Goal: Task Accomplishment & Management: Use online tool/utility

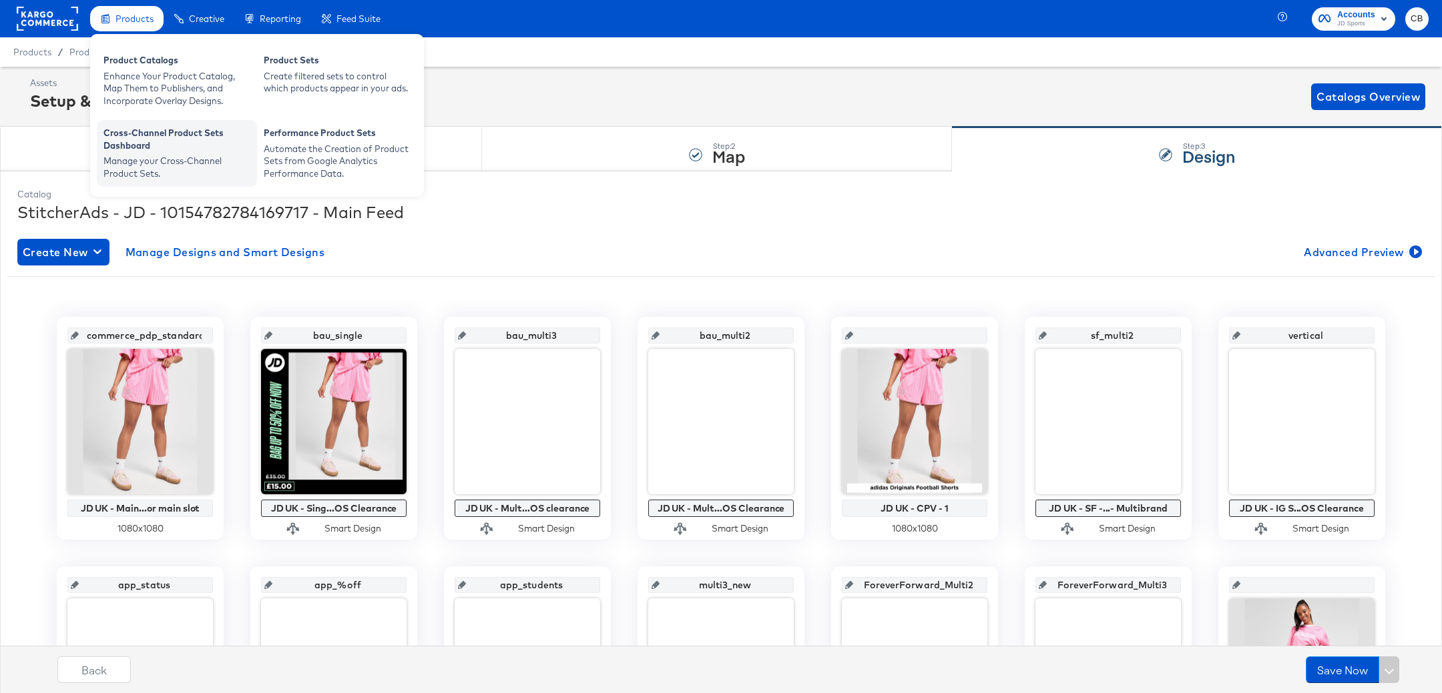
click at [184, 156] on div "Manage your Cross-Channel Product Sets." at bounding box center [176, 167] width 147 height 25
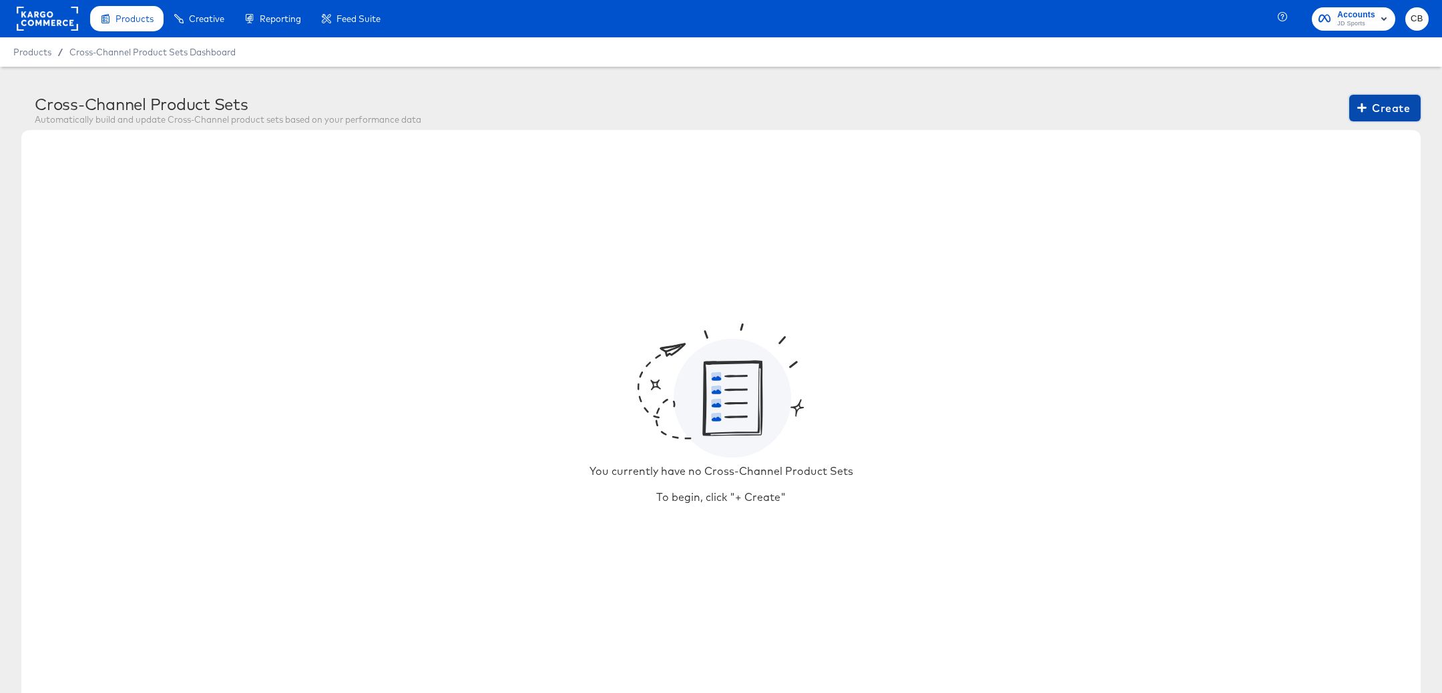
click at [1382, 103] on span "Create" at bounding box center [1384, 108] width 50 height 19
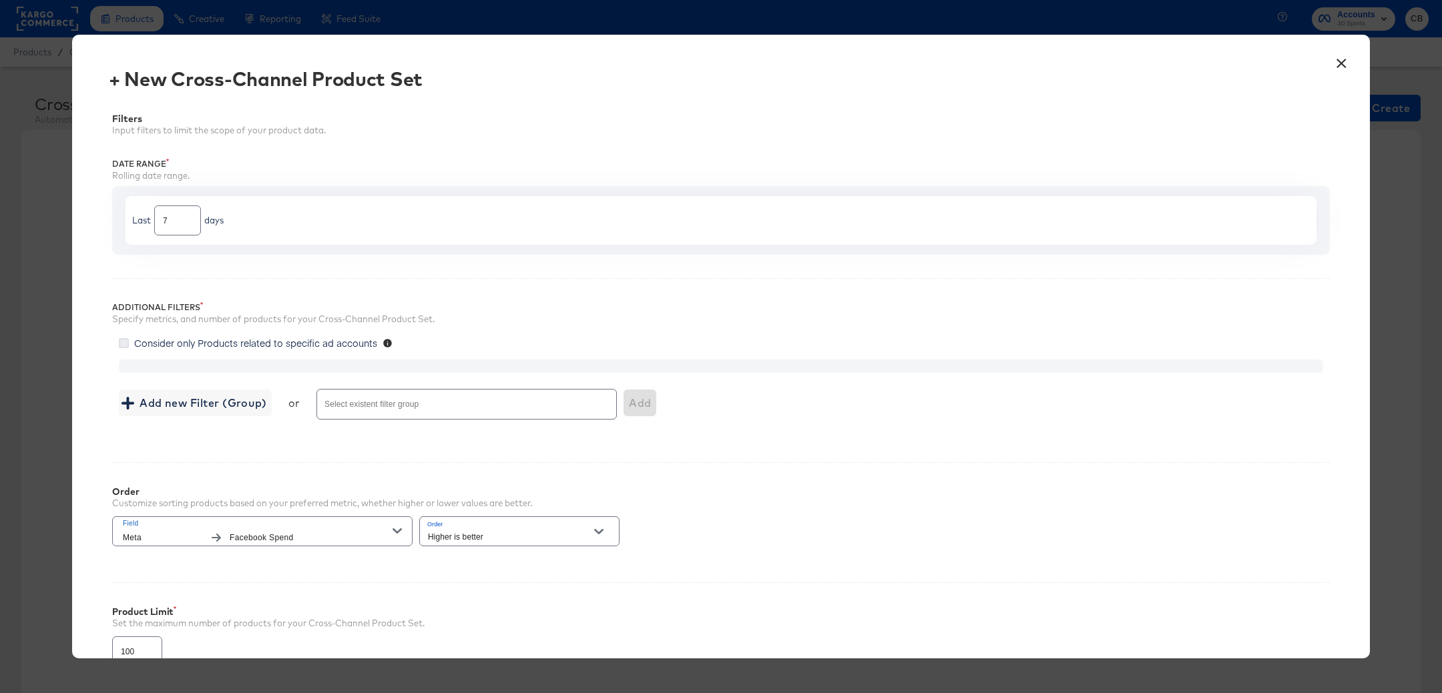
click at [123, 342] on icon at bounding box center [124, 343] width 10 height 10
click at [0, 0] on input "Consider only Products related to specific ad accounts" at bounding box center [0, 0] width 0 height 0
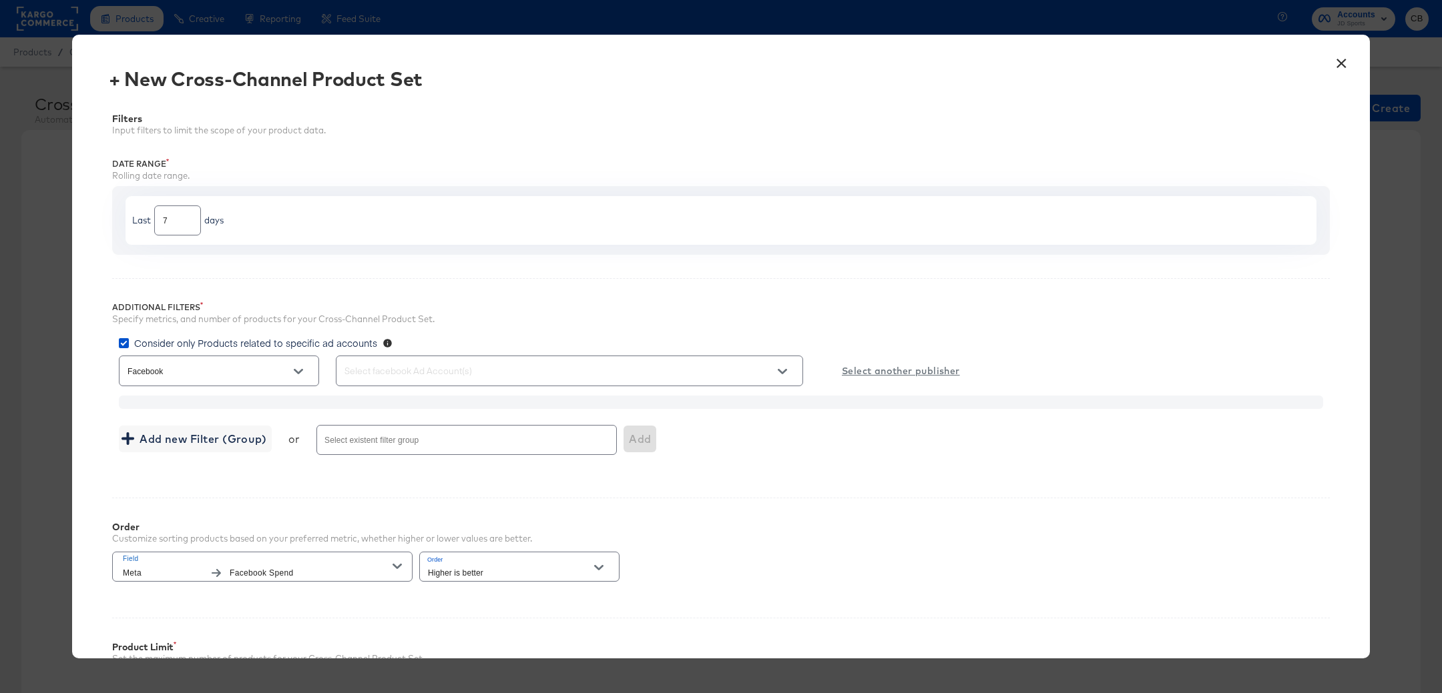
click at [446, 373] on input "text" at bounding box center [550, 371] width 417 height 15
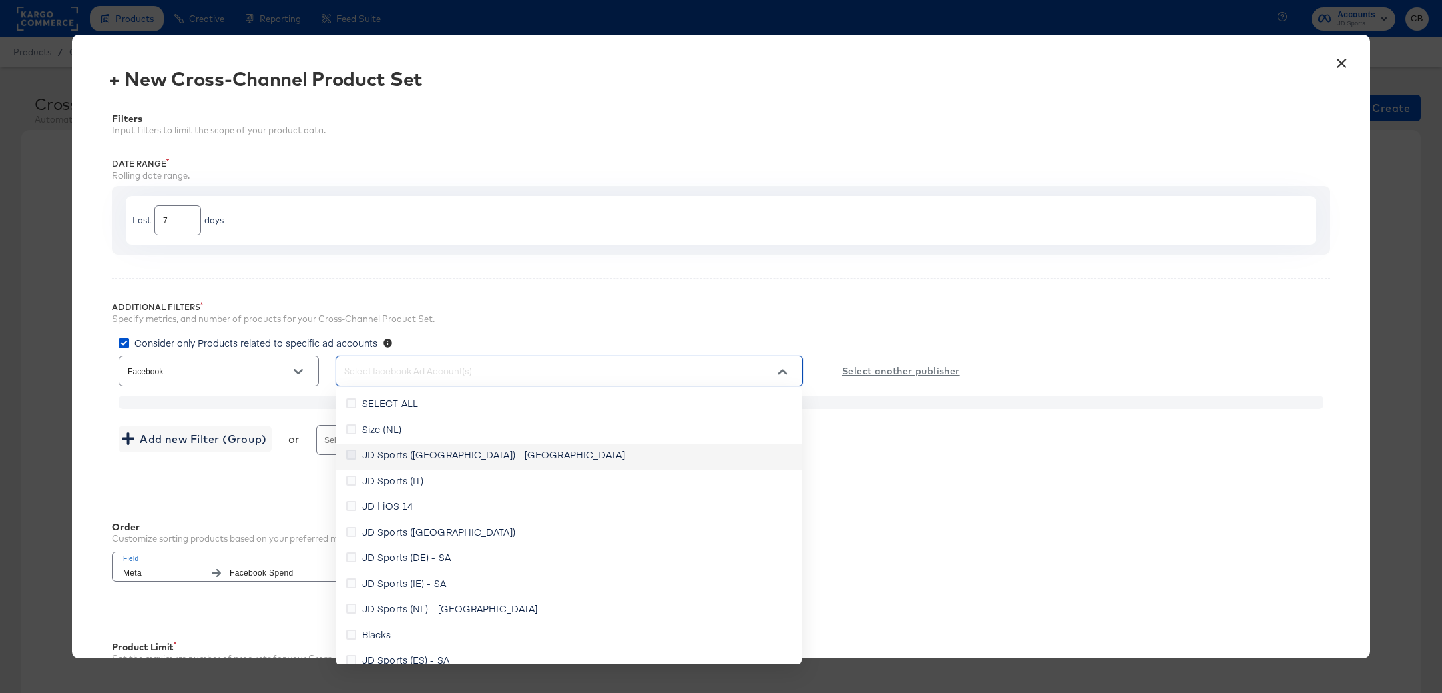
click at [354, 455] on icon at bounding box center [351, 455] width 10 height 10
click at [0, 0] on input "JD Sports (UK) - SA" at bounding box center [0, 0] width 0 height 0
click at [1055, 350] on div "Consider only Products related to specific ad accounts" at bounding box center [724, 344] width 1211 height 17
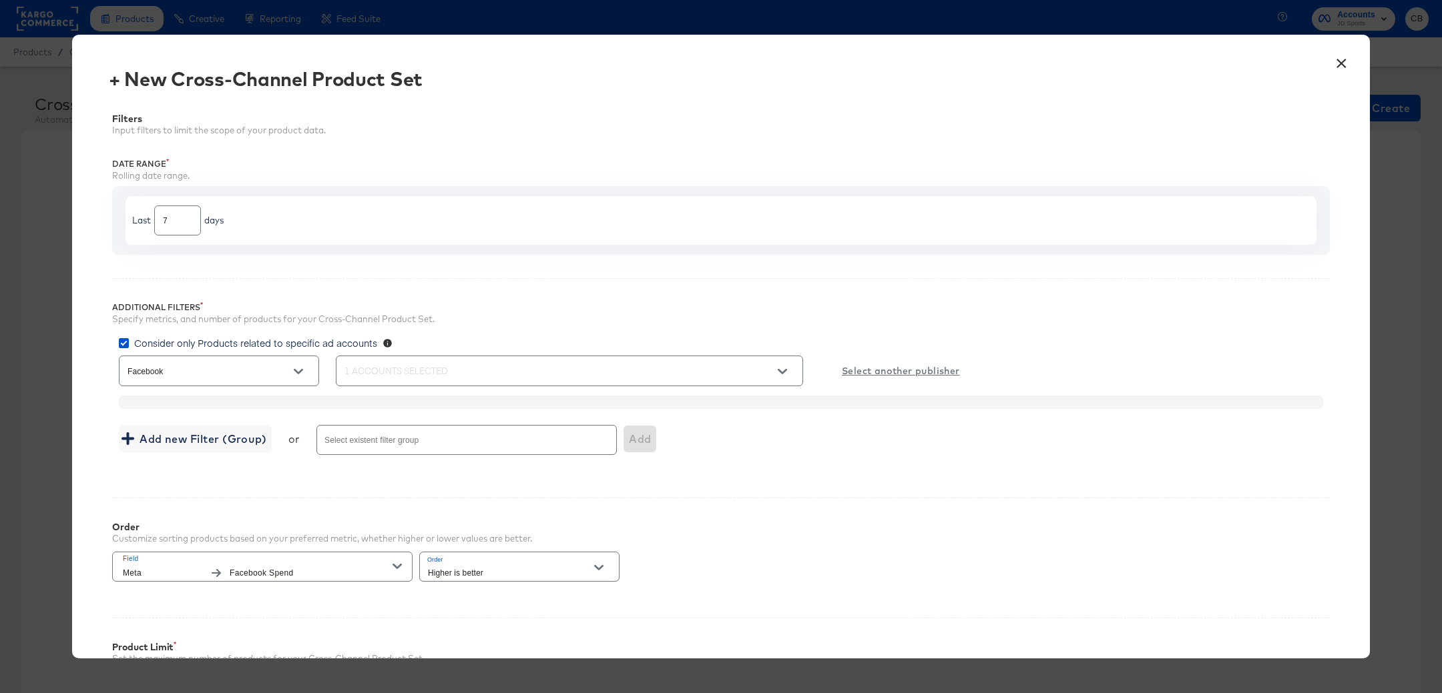
click at [894, 372] on u "Select another publisher" at bounding box center [901, 371] width 118 height 17
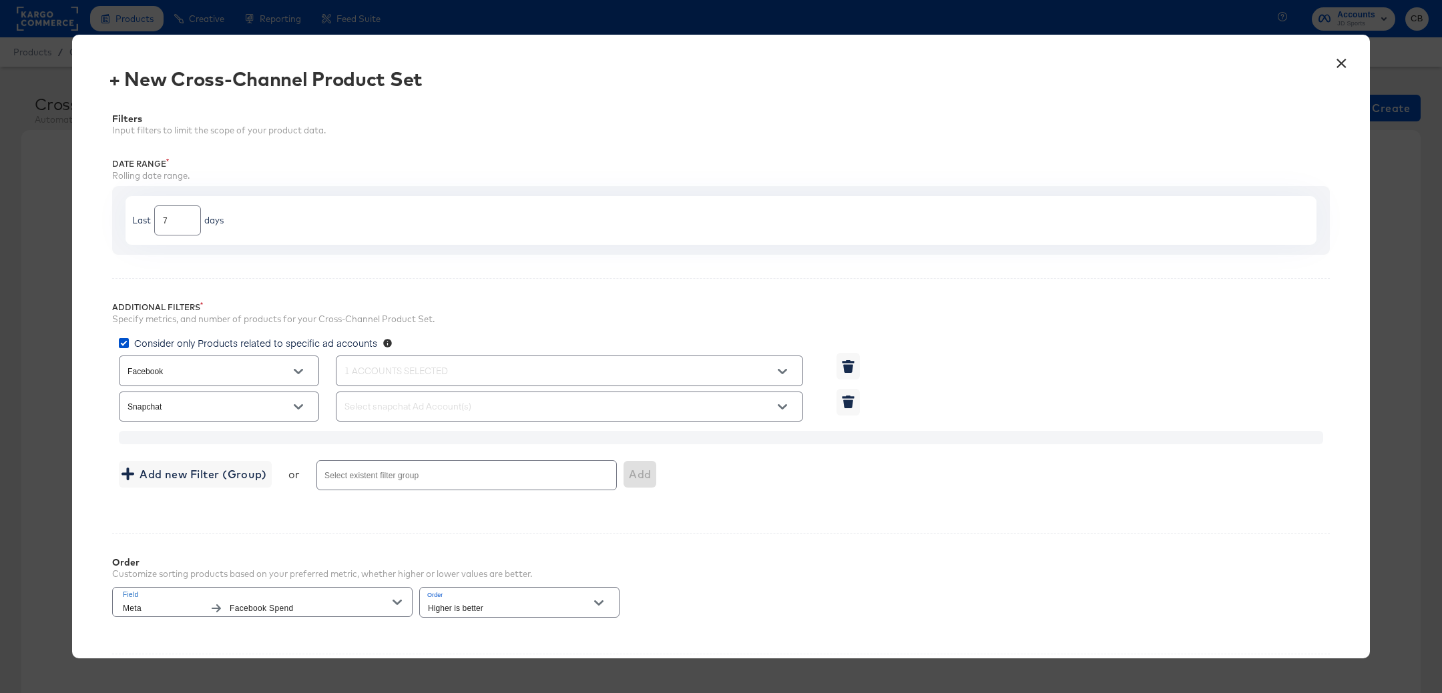
click at [296, 403] on icon "Open" at bounding box center [298, 406] width 9 height 9
click at [296, 403] on icon "Close" at bounding box center [298, 406] width 9 height 9
click at [850, 402] on icon "button" at bounding box center [848, 404] width 10 height 9
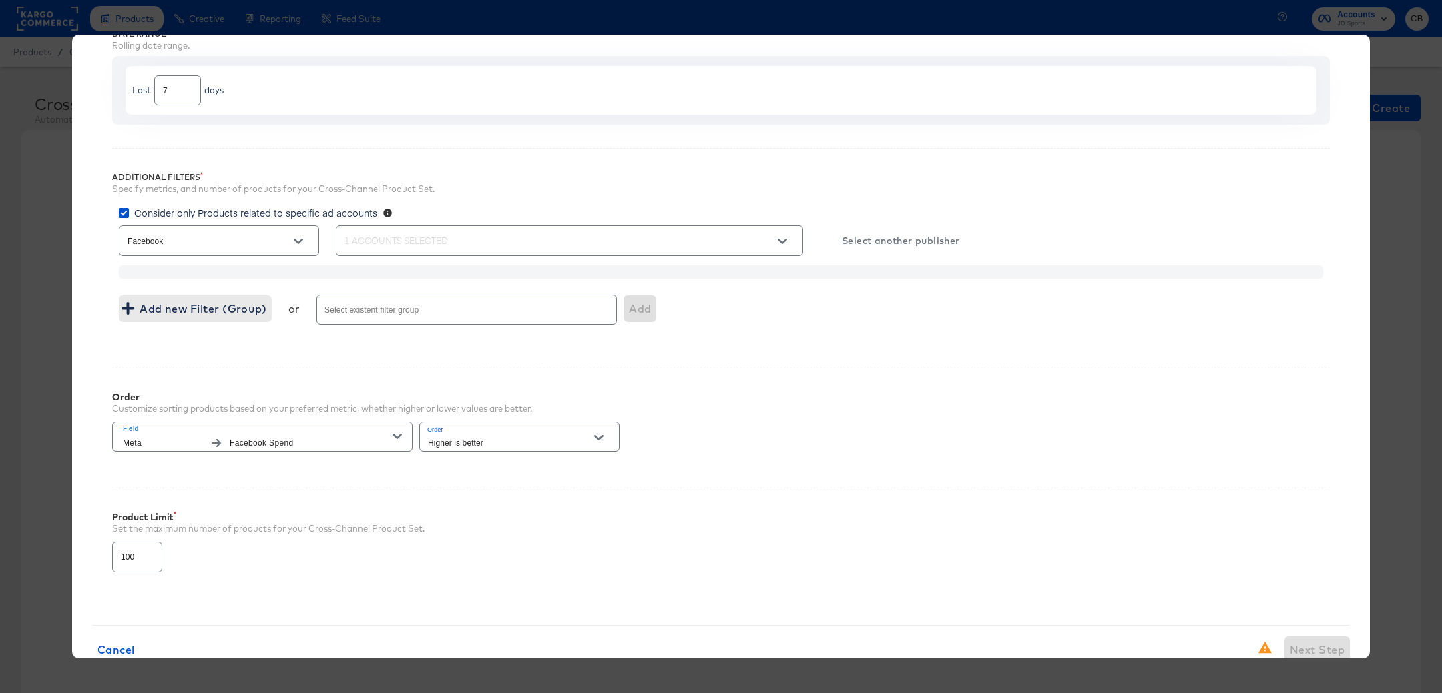
scroll to position [164, 0]
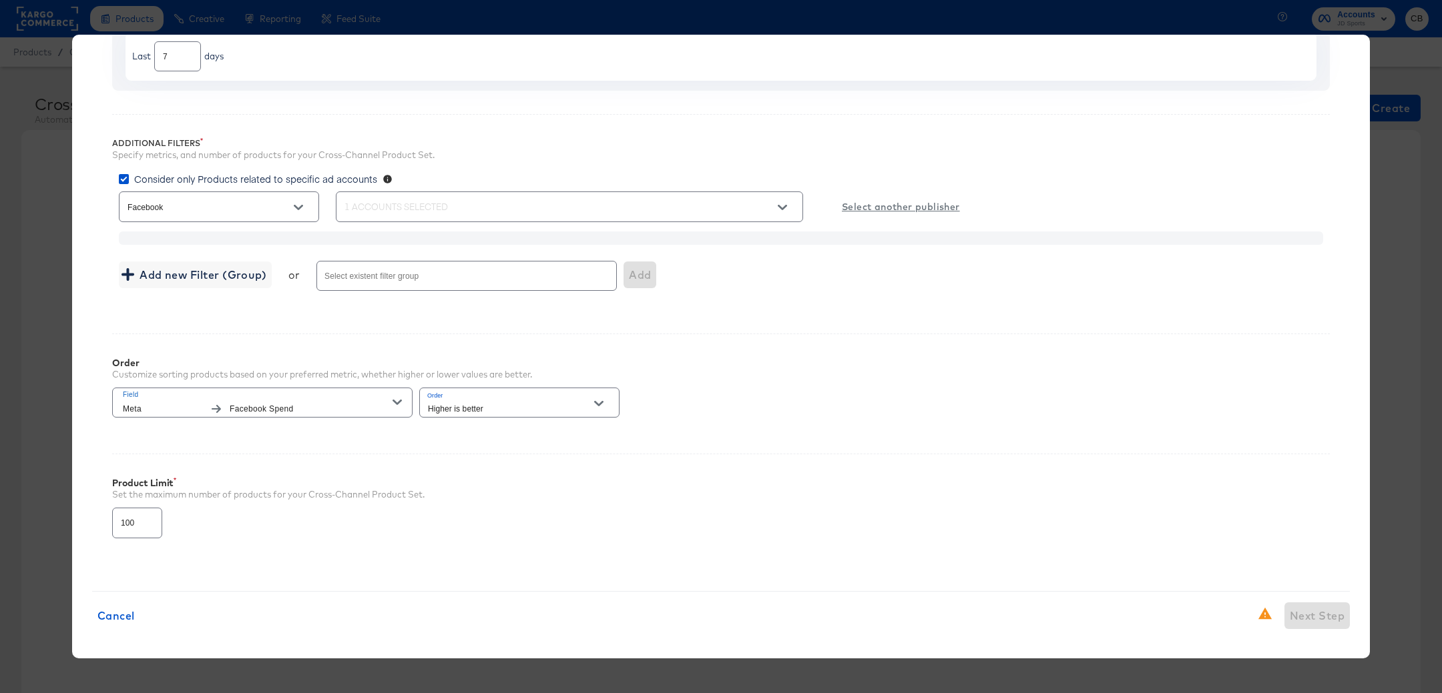
click at [320, 402] on span "Facebook Spend" at bounding box center [311, 409] width 163 height 14
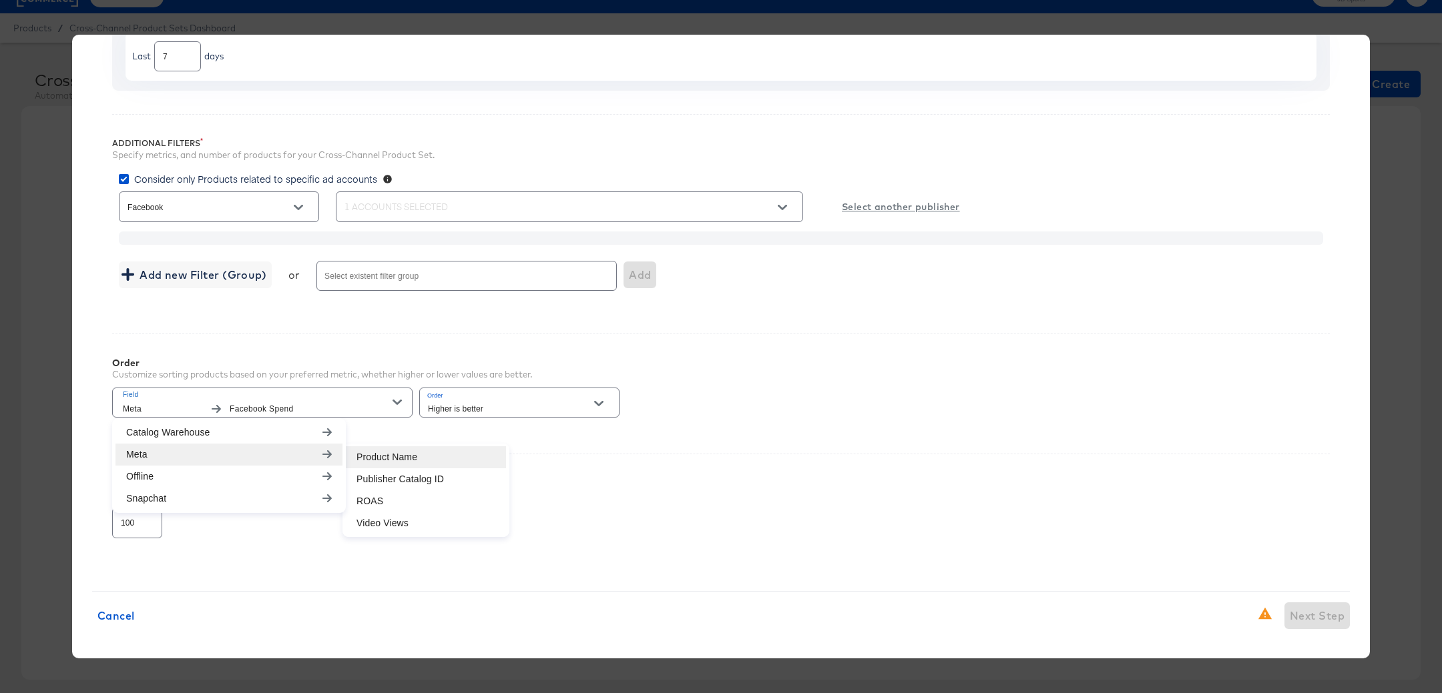
scroll to position [29, 0]
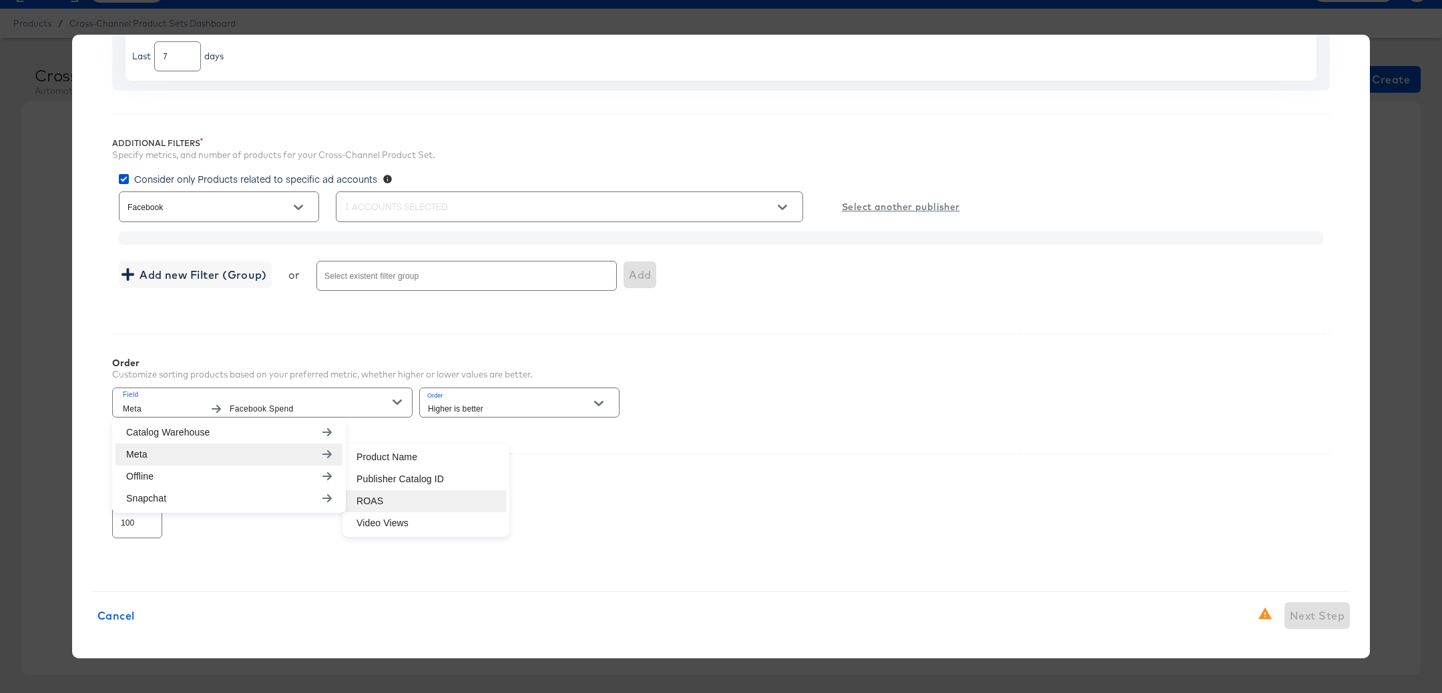
click at [384, 496] on li "ROAS" at bounding box center [426, 502] width 160 height 22
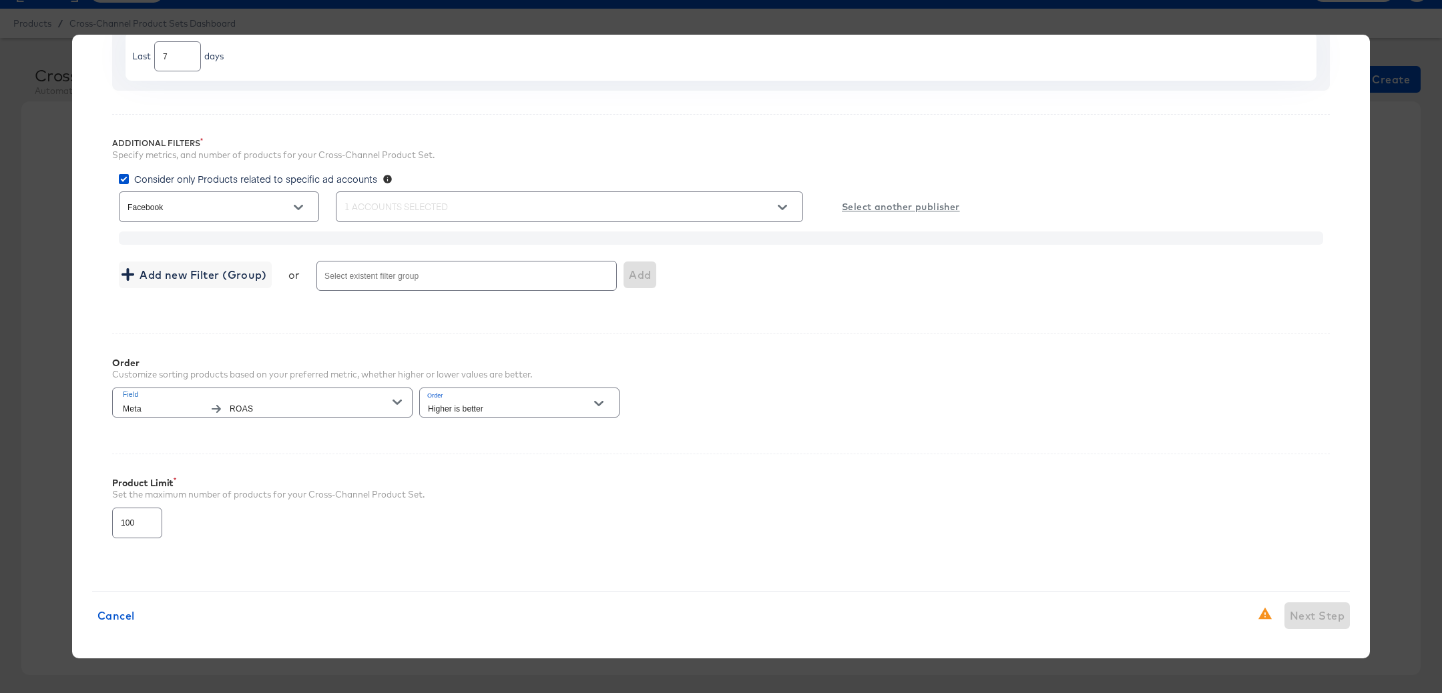
click at [591, 405] on button "Open" at bounding box center [599, 404] width 20 height 20
click at [591, 405] on button "Close" at bounding box center [599, 404] width 20 height 20
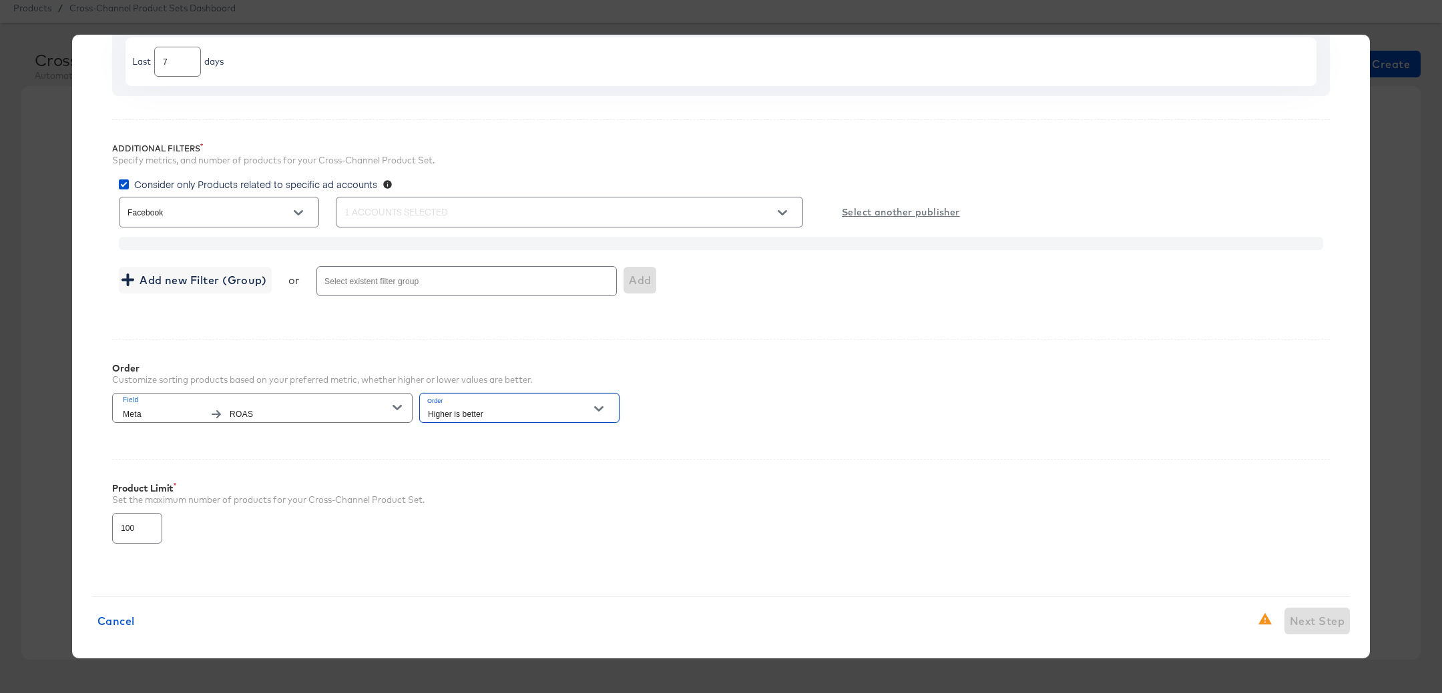
scroll to position [164, 0]
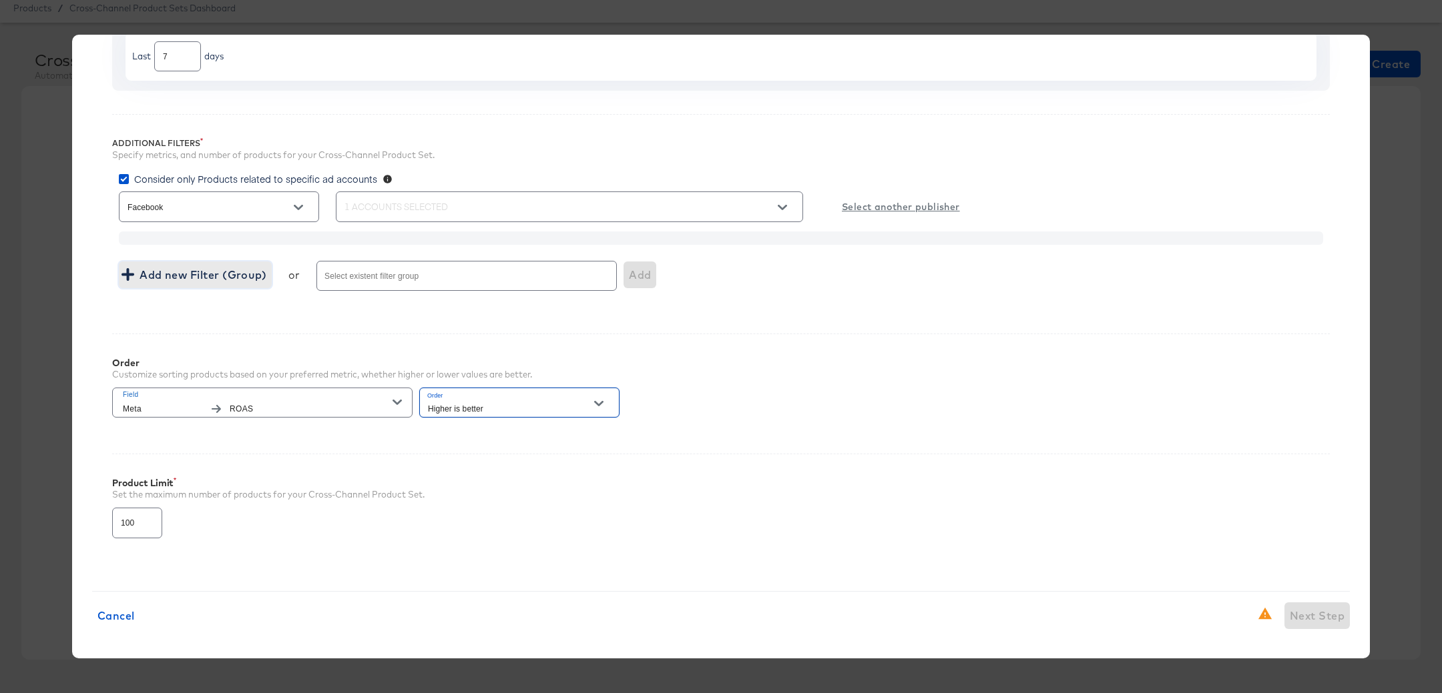
click at [209, 275] on span "Add new Filter (Group)" at bounding box center [195, 275] width 142 height 19
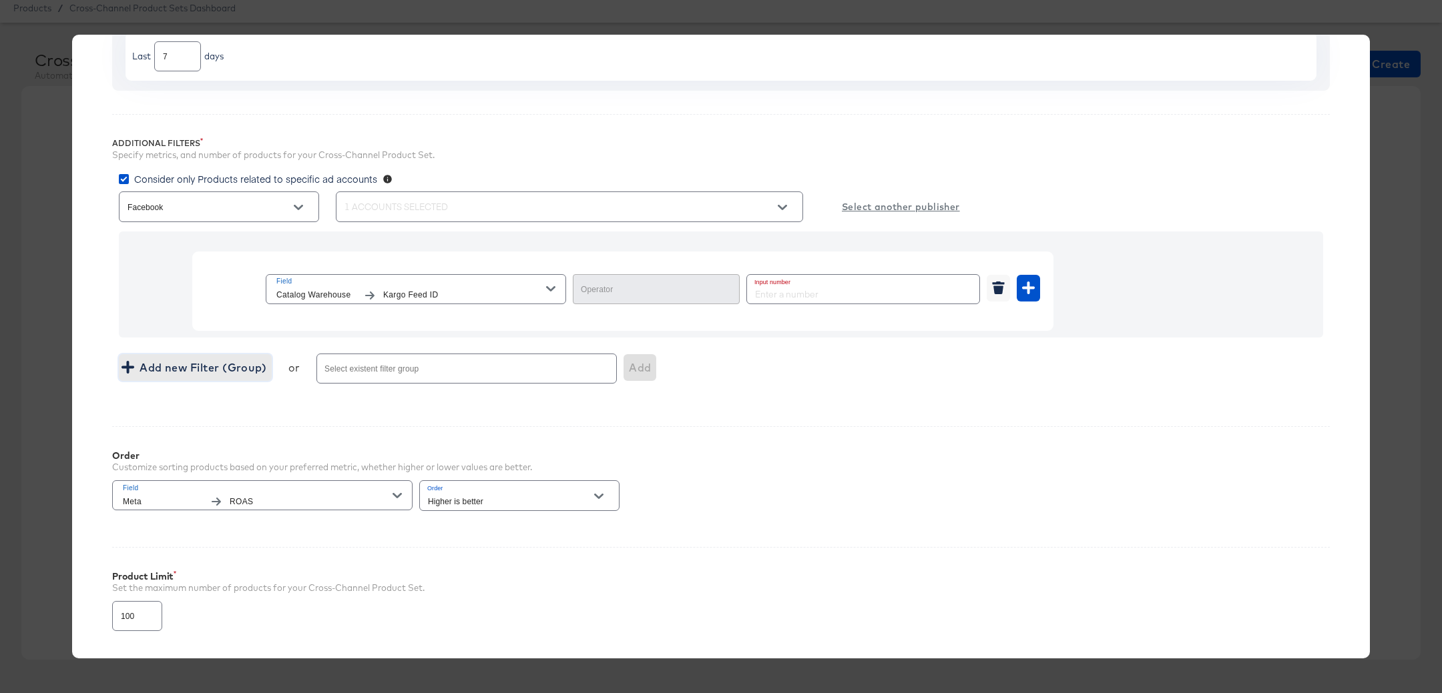
type input "Equal"
click at [544, 289] on span "Kargo Feed ID" at bounding box center [464, 295] width 163 height 14
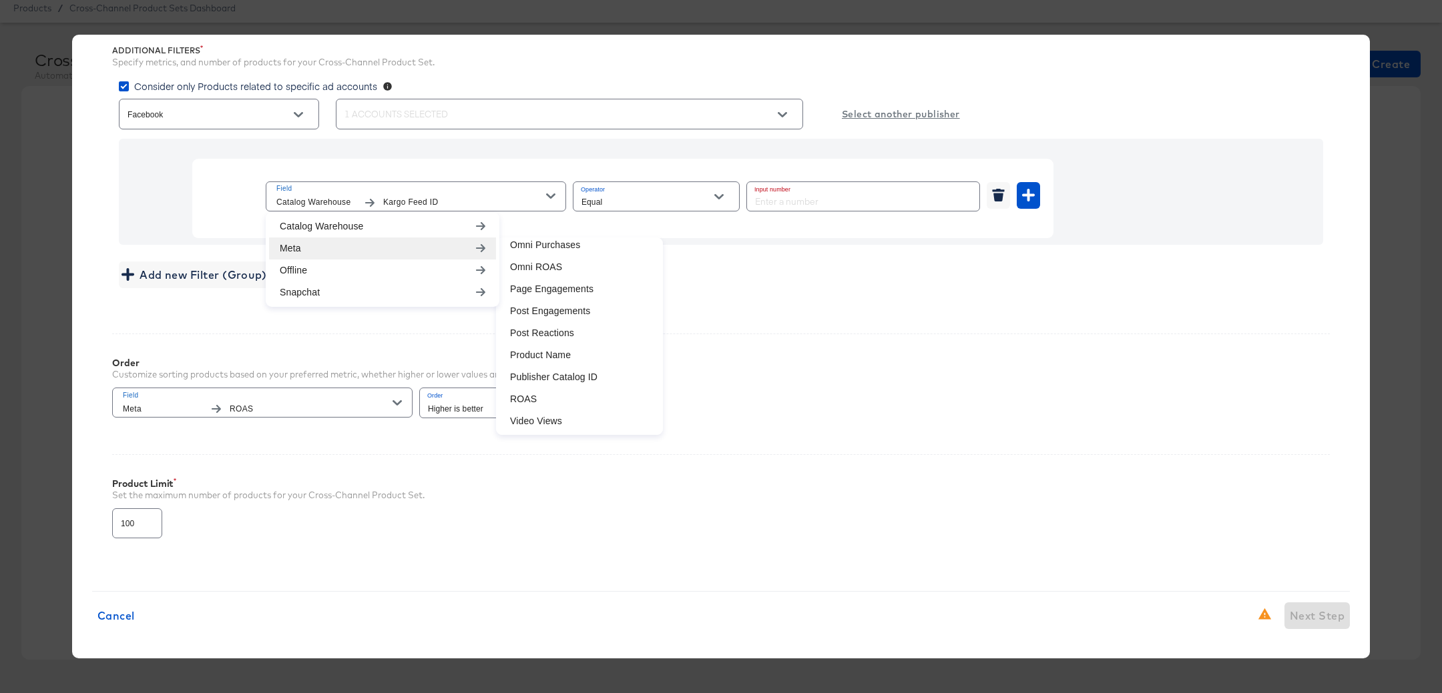
scroll to position [0, 0]
click at [732, 291] on div "Add new Filter (Group) or Select existent filter group Add" at bounding box center [721, 275] width 1204 height 35
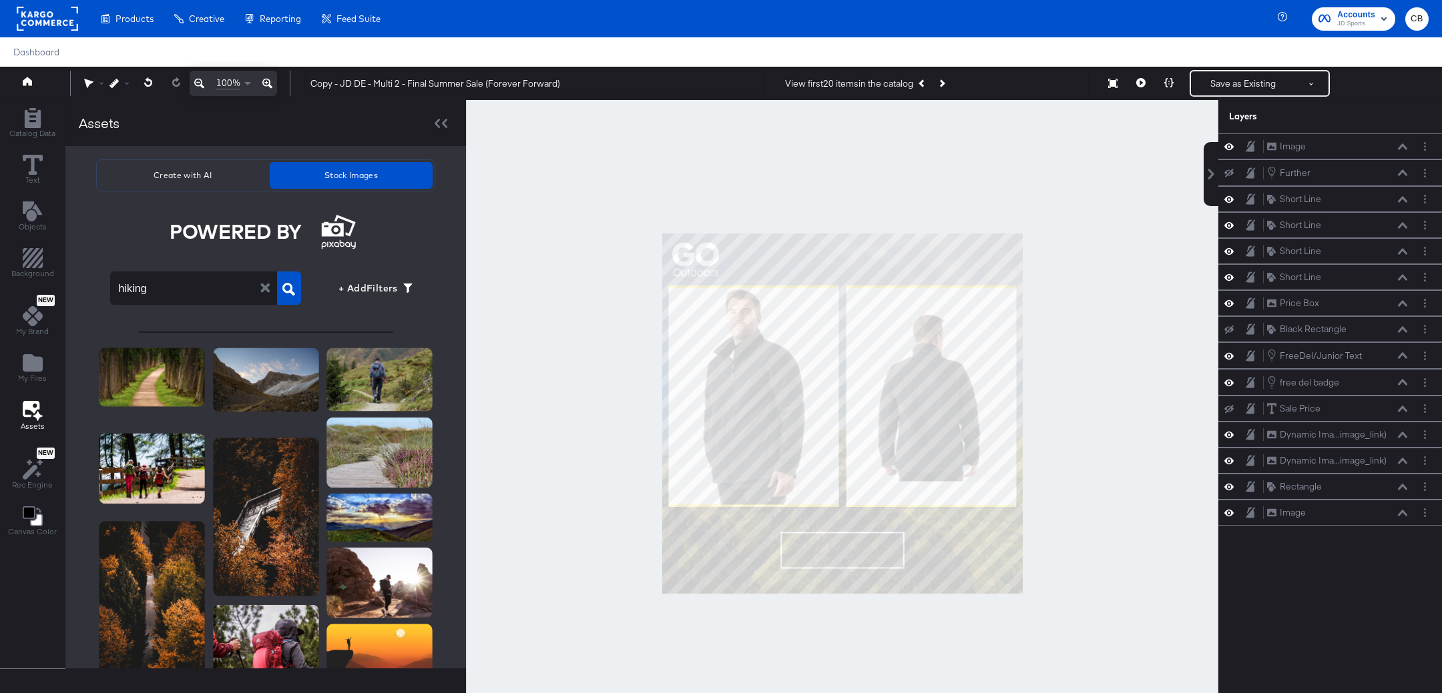
scroll to position [34, 0]
